Goal: Information Seeking & Learning: Learn about a topic

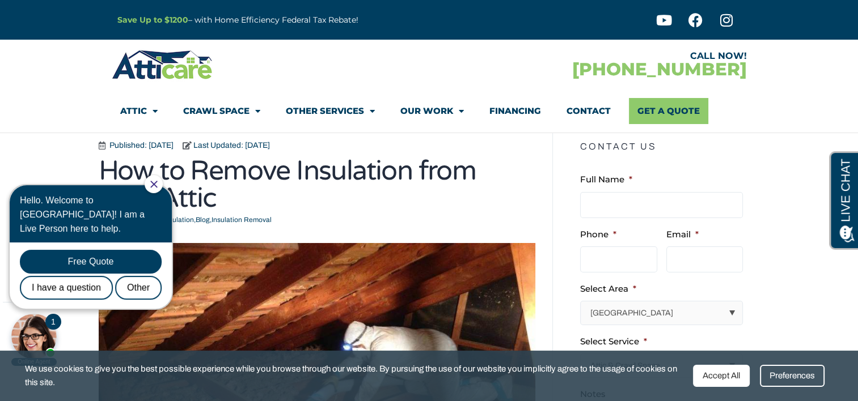
click at [731, 311] on select "[GEOGRAPHIC_DATA] [GEOGRAPHIC_DATA] [US_STATE] / [US_STATE] Area Other Areas" at bounding box center [662, 313] width 162 height 23
select select "[US_STATE] / [US_STATE][GEOGRAPHIC_DATA]"
click at [592, 302] on select "[GEOGRAPHIC_DATA] [GEOGRAPHIC_DATA] [US_STATE] / [US_STATE] Area Other Areas" at bounding box center [662, 313] width 162 height 23
click at [157, 184] on icon "Close Chat" at bounding box center [153, 184] width 7 height 7
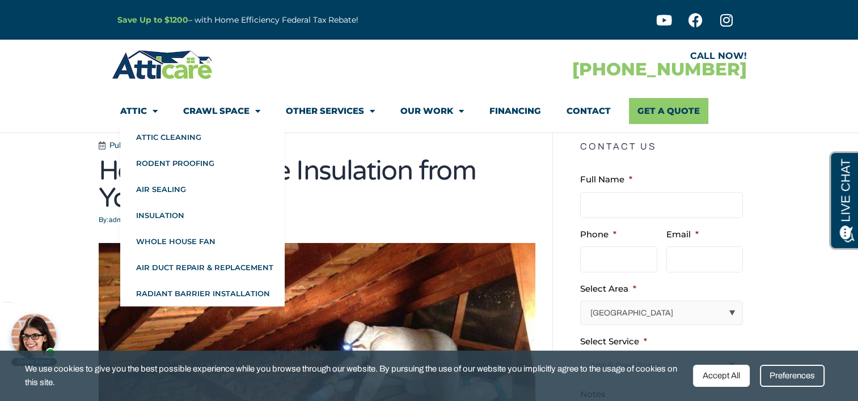
click at [156, 114] on span "Menu" at bounding box center [152, 111] width 11 height 20
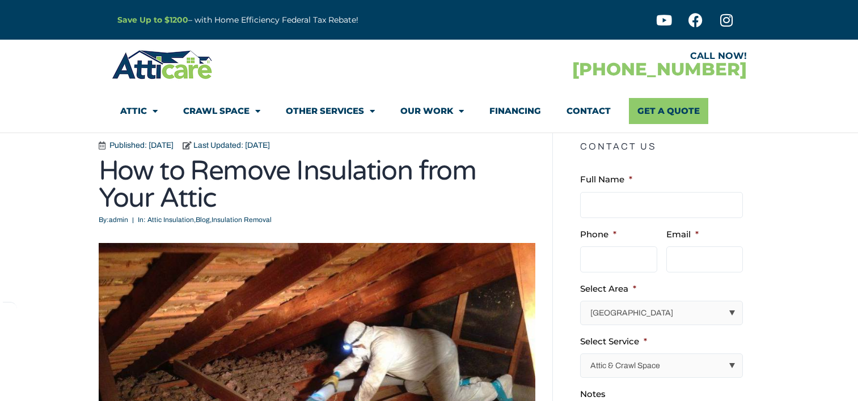
select select "[US_STATE] / [US_STATE][GEOGRAPHIC_DATA]"
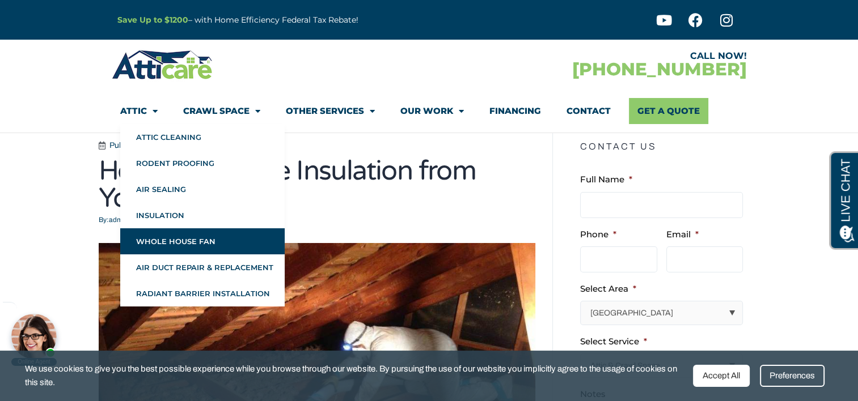
click at [190, 241] on link "Whole House Fan" at bounding box center [202, 241] width 164 height 26
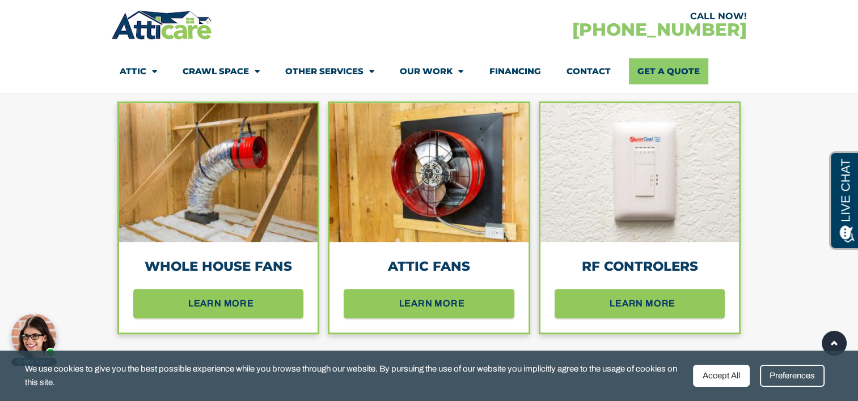
scroll to position [1089, 0]
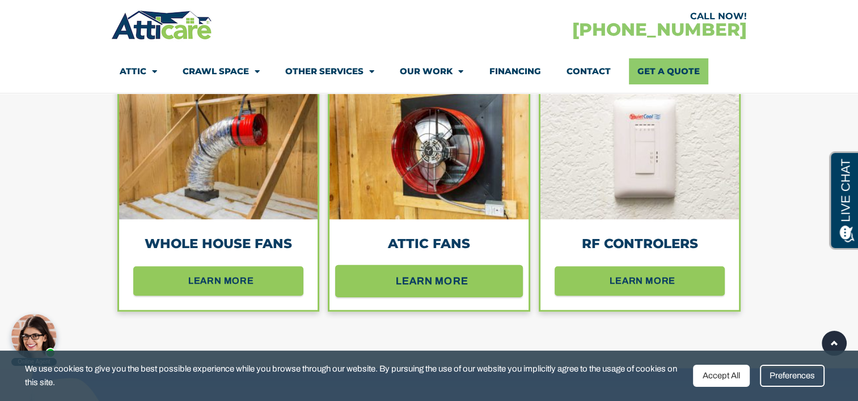
click at [422, 282] on span "learn more" at bounding box center [432, 281] width 73 height 20
